Goal: Information Seeking & Learning: Learn about a topic

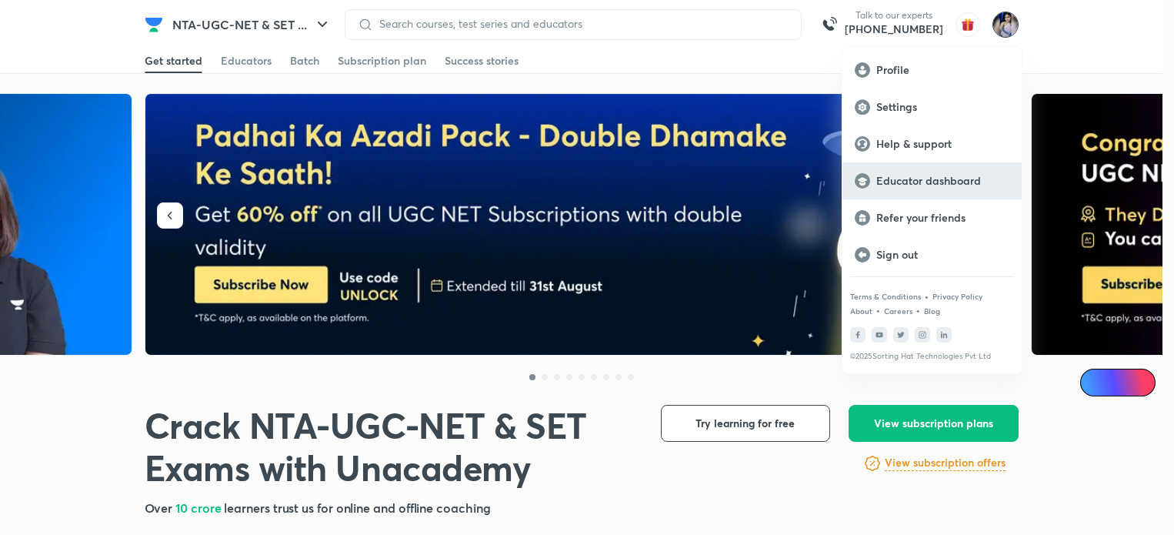
click at [924, 175] on p "Educator dashboard" at bounding box center [942, 181] width 133 height 14
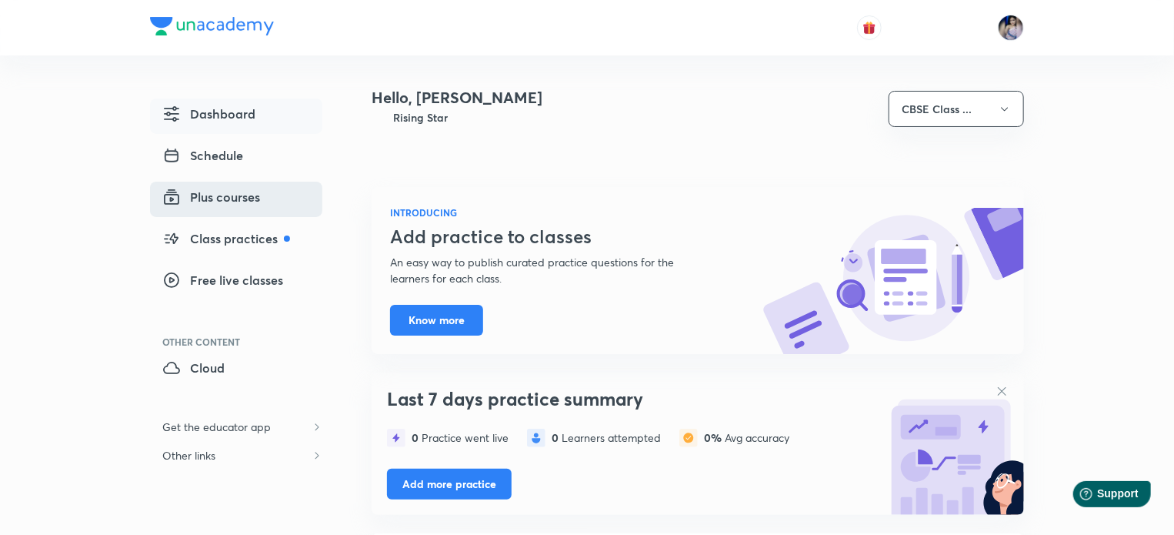
click at [219, 194] on span "Plus courses" at bounding box center [211, 197] width 98 height 18
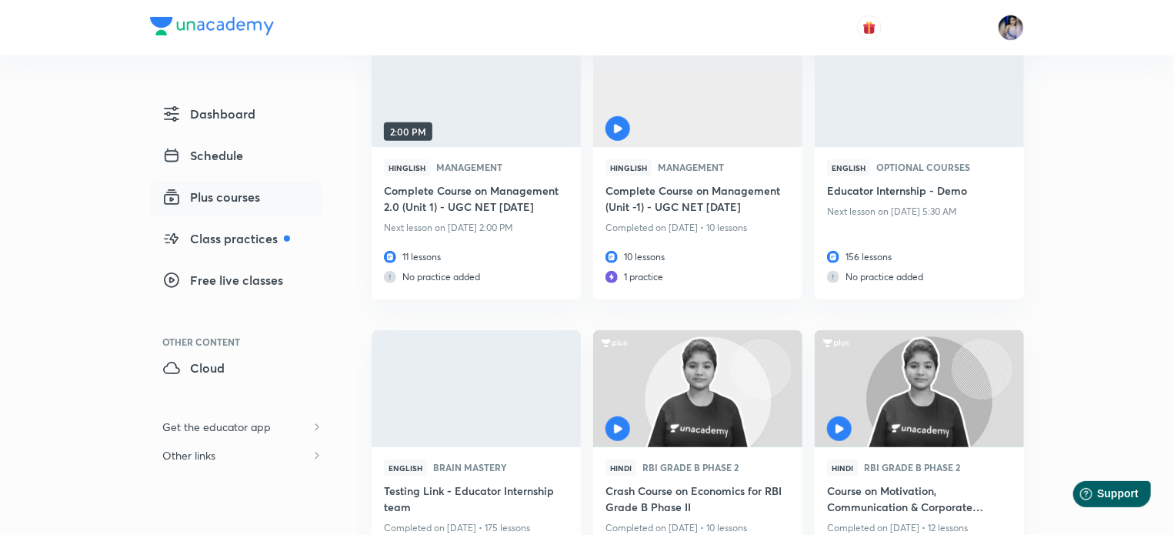
scroll to position [263, 0]
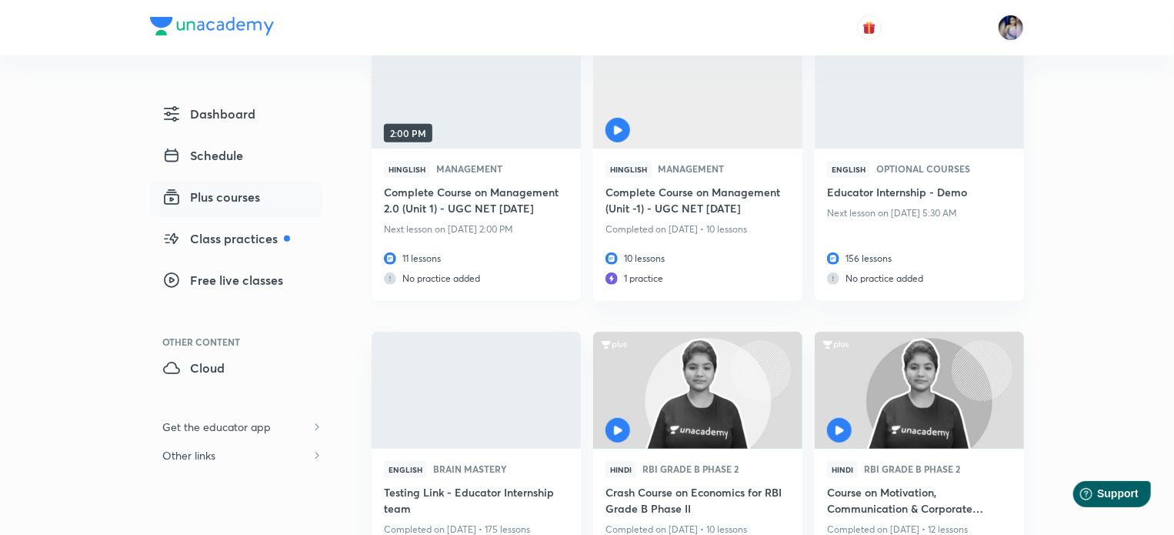
click at [485, 202] on h6 "Complete Course on Management 2.0 (Unit 1) - UGC NET DEC 2025" at bounding box center [476, 201] width 185 height 35
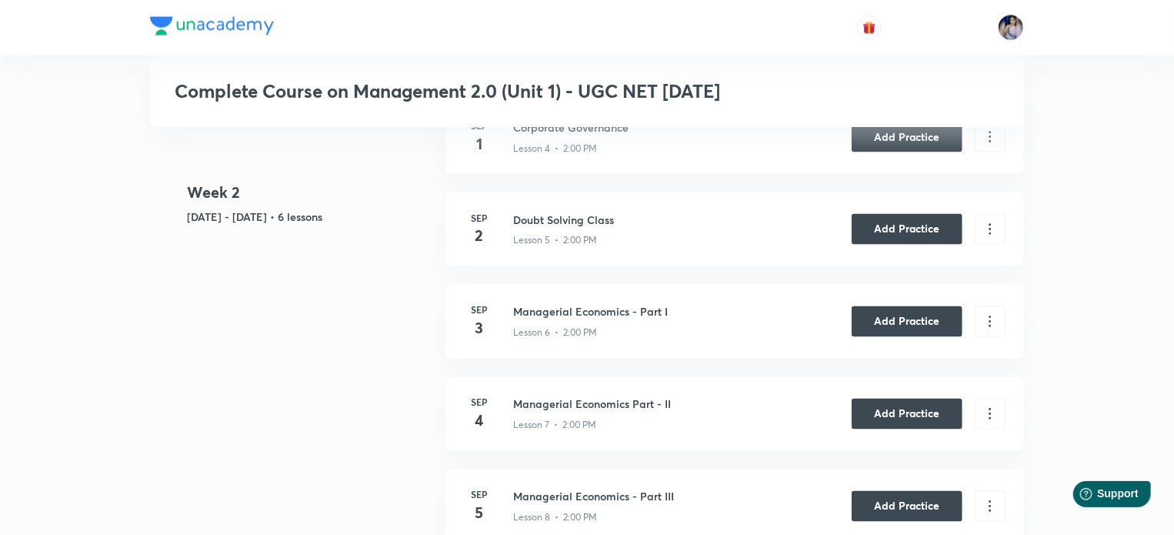
scroll to position [1231, 0]
